Goal: Find specific page/section: Find specific page/section

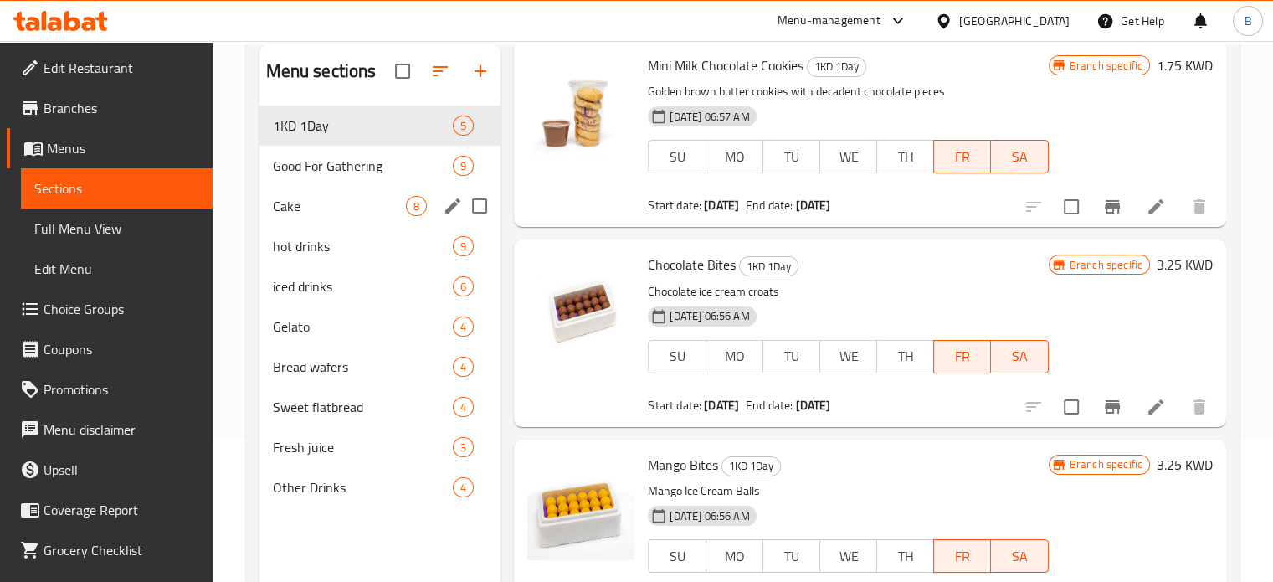
scroll to position [234, 0]
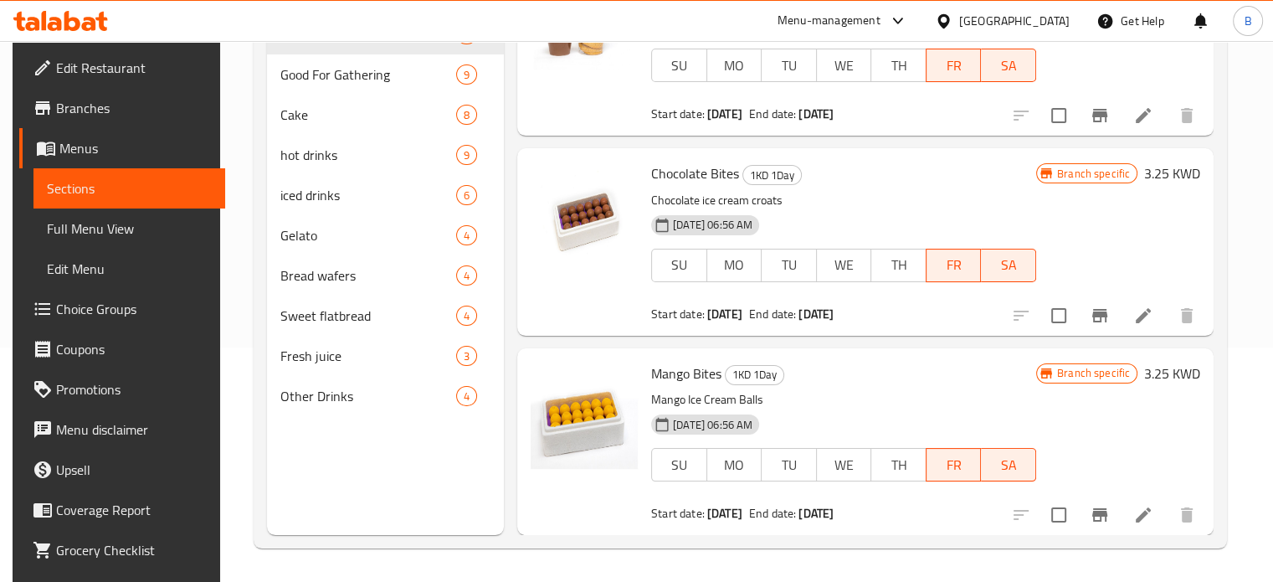
click at [697, 382] on span "Mango Bites" at bounding box center [686, 373] width 70 height 25
copy h6 "Mango Bites"
click at [676, 174] on span "Chocolate Bites" at bounding box center [695, 173] width 88 height 25
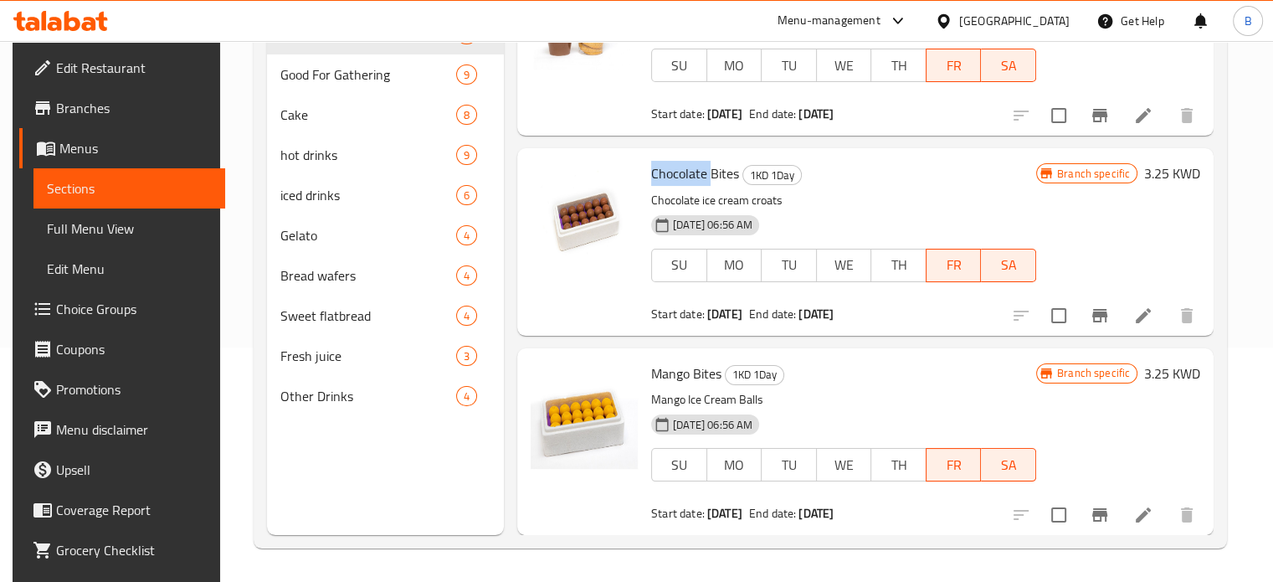
click at [676, 174] on span "Chocolate Bites" at bounding box center [695, 173] width 88 height 25
copy h6 "Chocolate Bites"
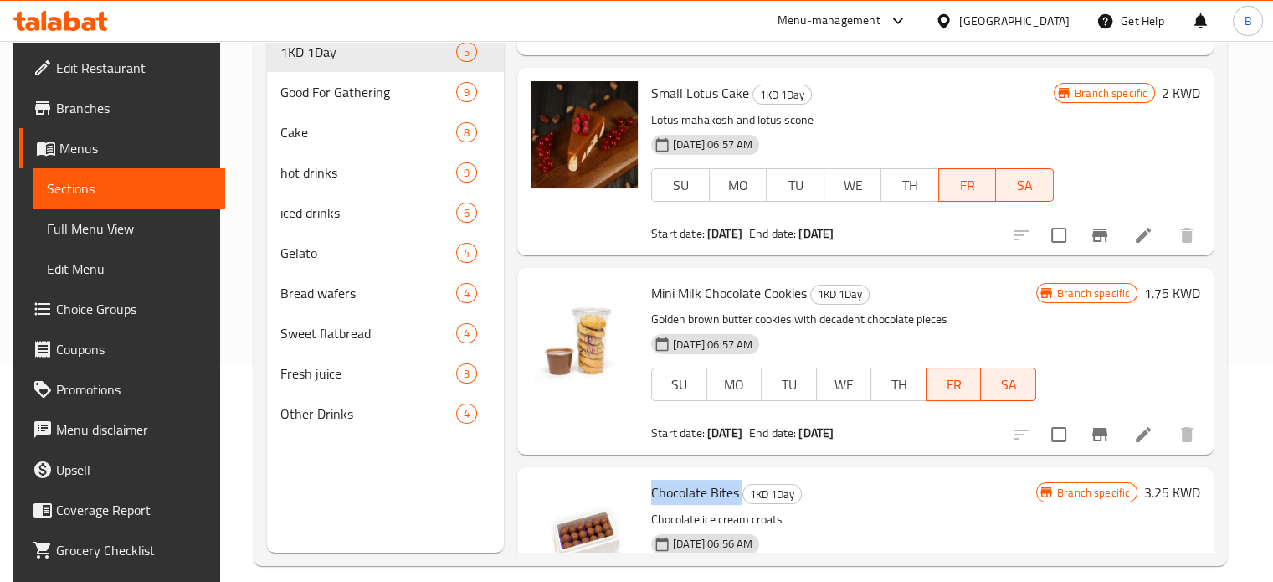
scroll to position [218, 0]
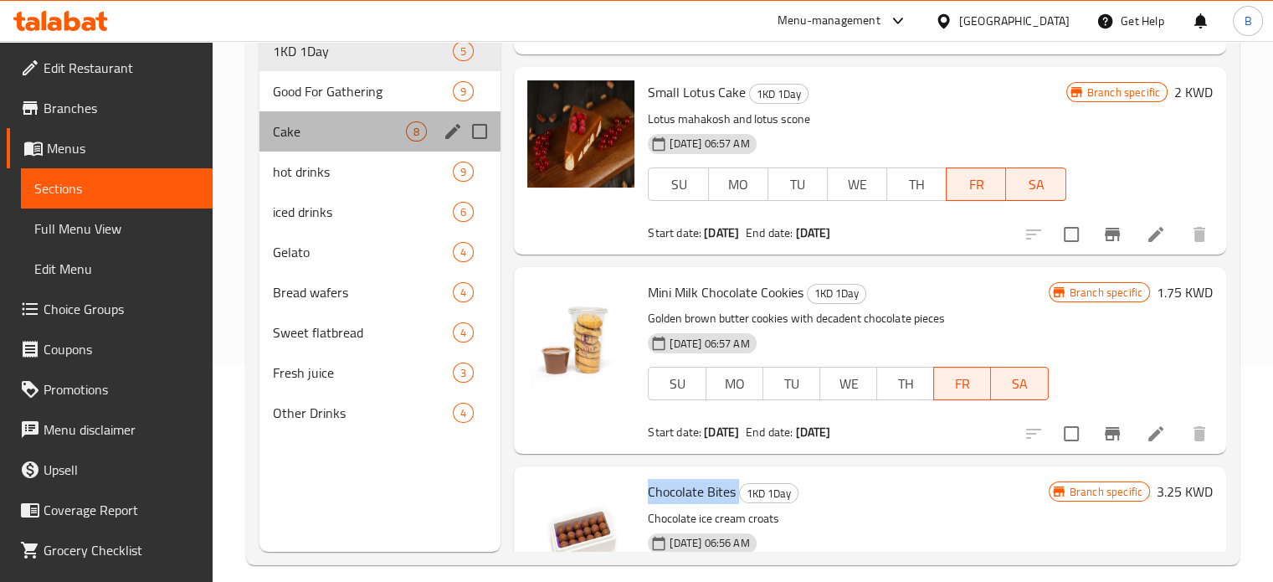
click at [332, 120] on div "Cake 8" at bounding box center [380, 131] width 242 height 40
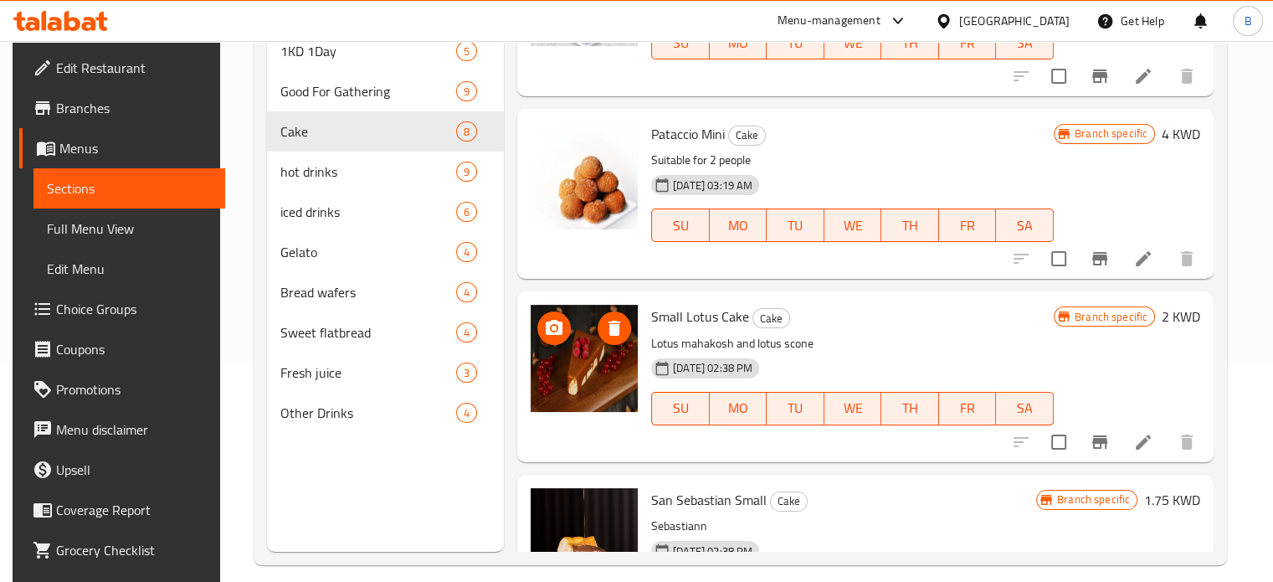
scroll to position [280, 0]
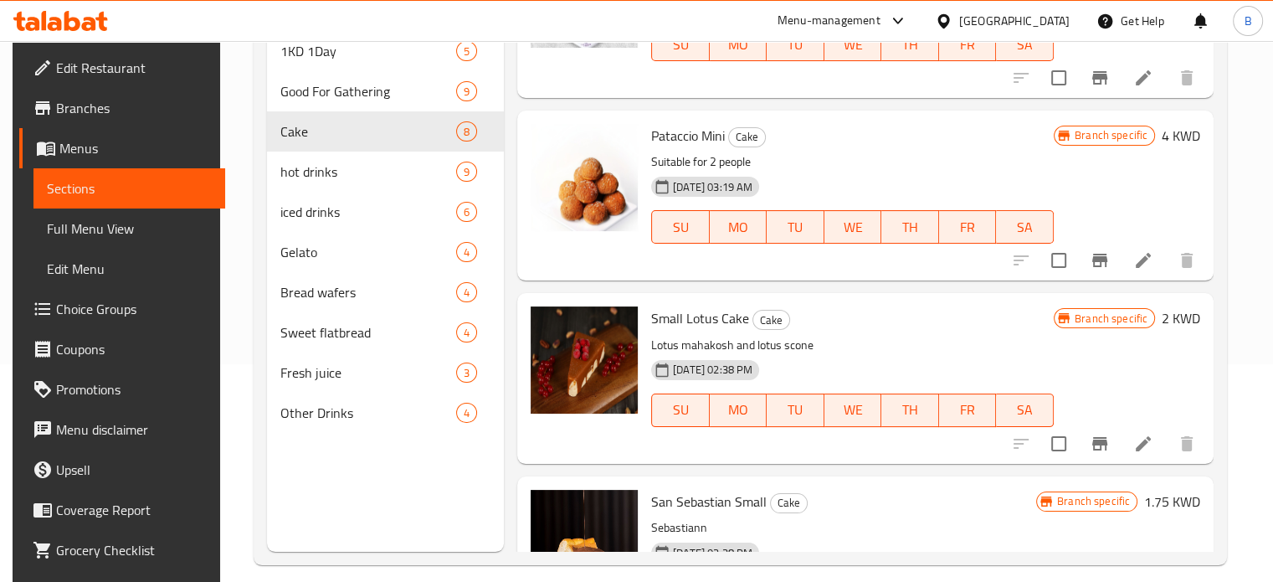
click at [682, 133] on span "Pataccio Mini" at bounding box center [688, 135] width 74 height 25
click at [698, 131] on span "Pataccio Mini" at bounding box center [688, 135] width 74 height 25
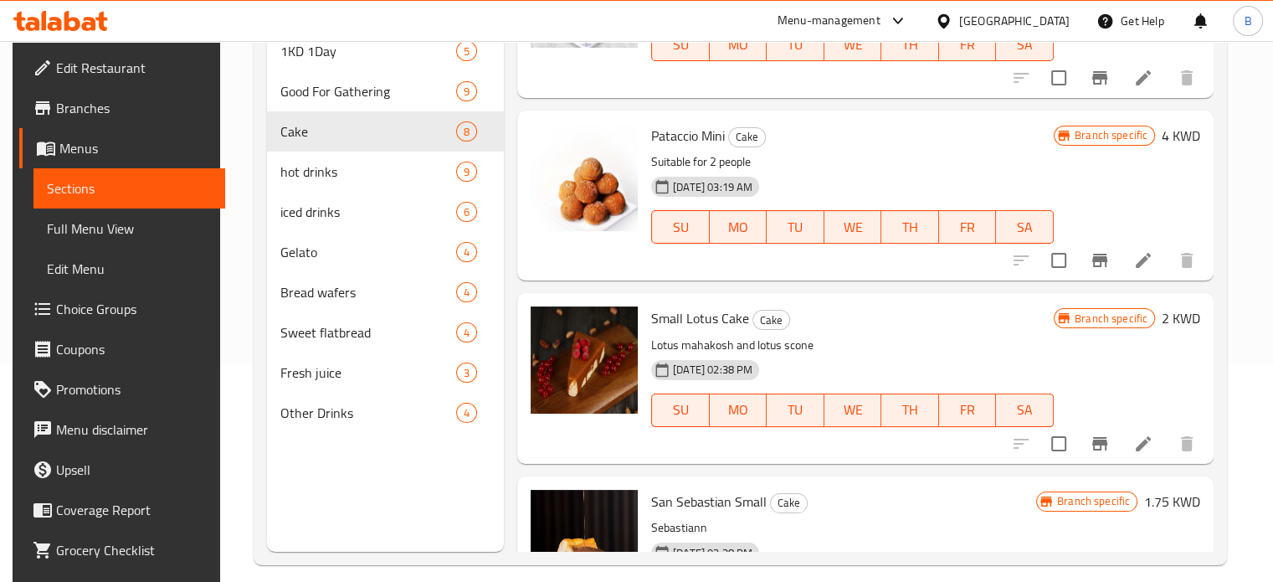
click at [670, 306] on span "Small Lotus Cake" at bounding box center [700, 317] width 98 height 25
copy h6 "Small Lotus Cake"
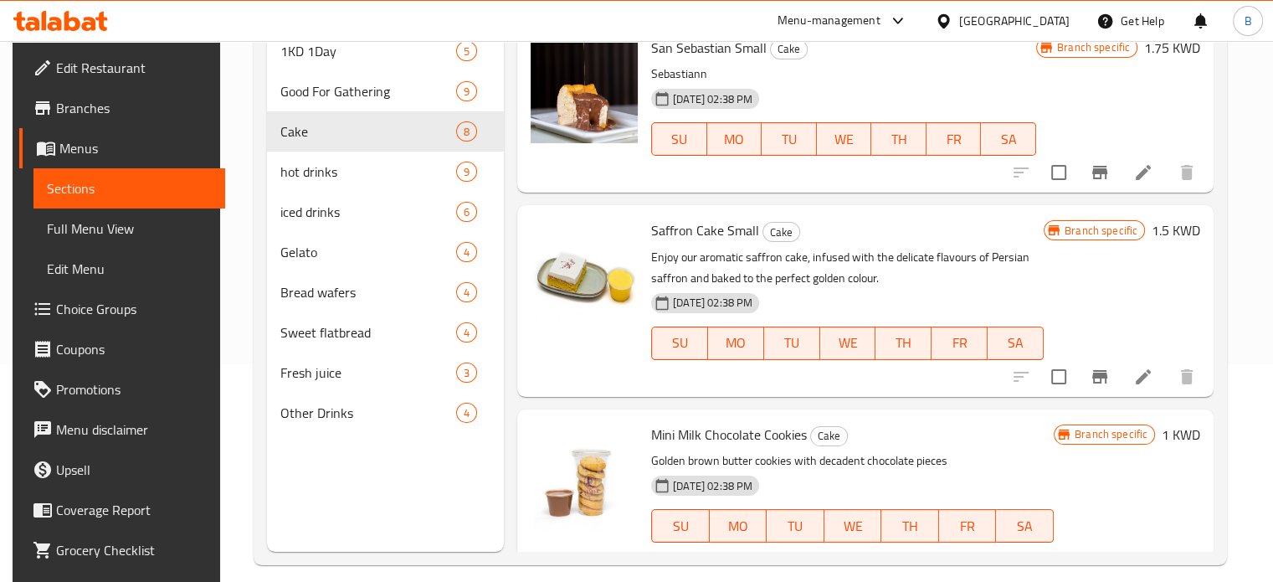
scroll to position [767, 0]
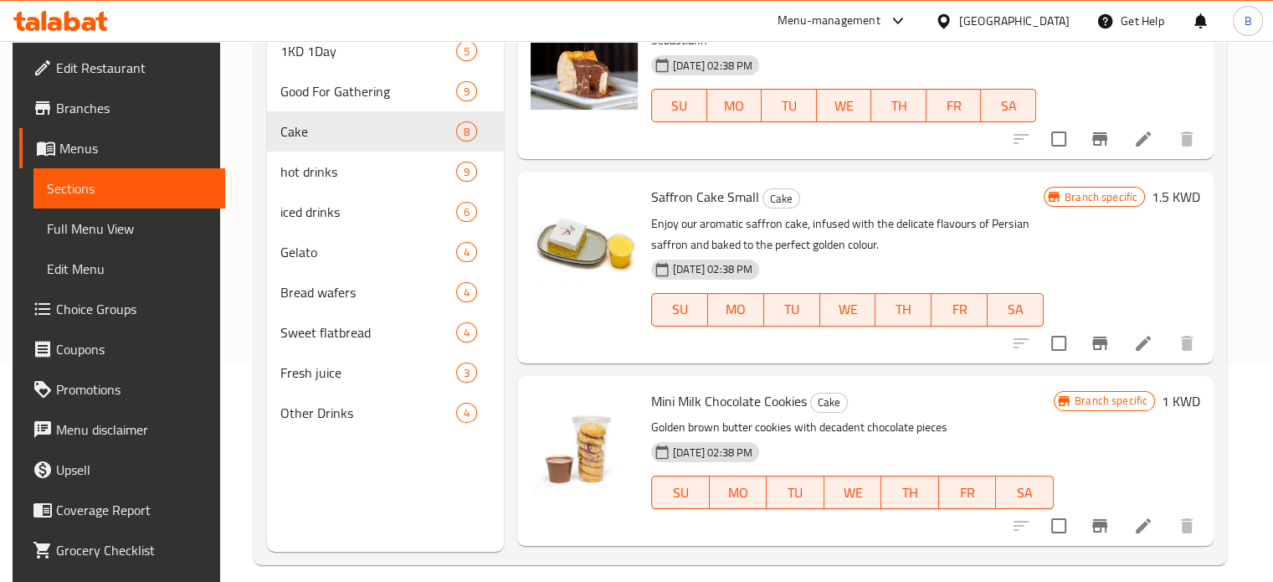
click at [693, 192] on span "Saffron Cake Small" at bounding box center [705, 196] width 108 height 25
copy h6 "Saffron Cake Small"
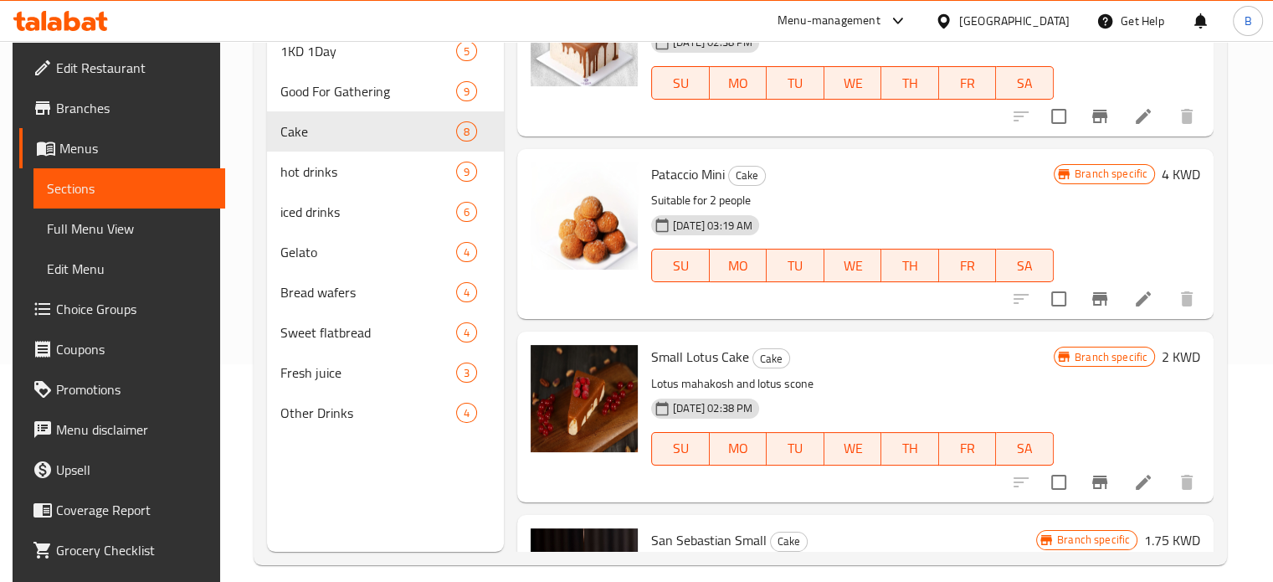
scroll to position [0, 0]
